Goal: Task Accomplishment & Management: Manage account settings

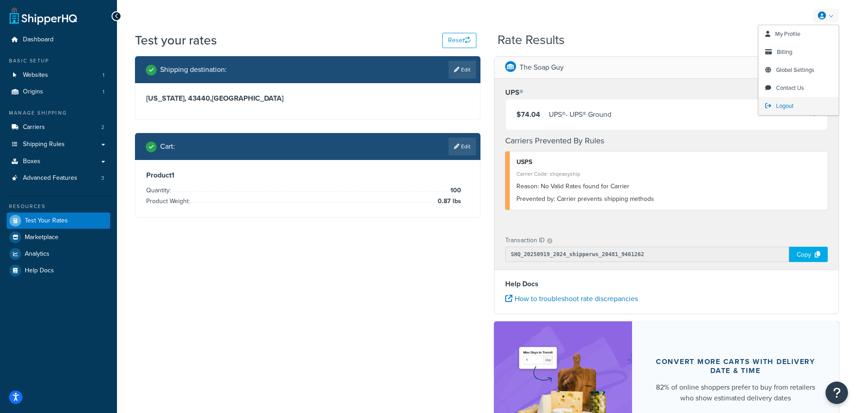
click at [783, 107] on span "Logout" at bounding box center [785, 106] width 18 height 9
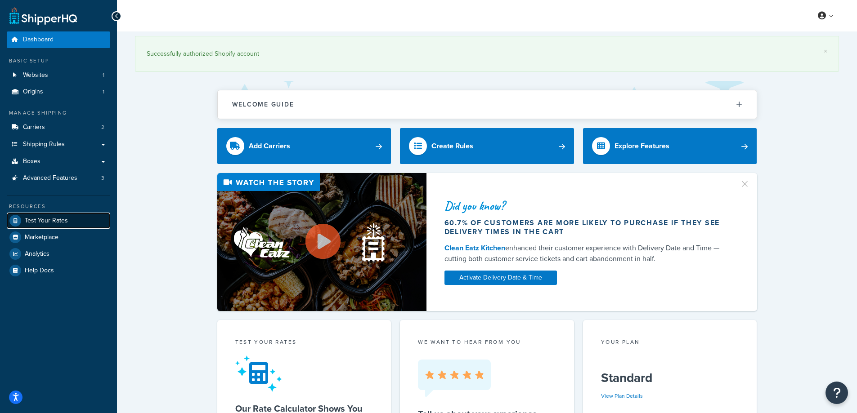
click at [45, 223] on span "Test Your Rates" at bounding box center [46, 221] width 43 height 8
